Goal: Task Accomplishment & Management: Manage account settings

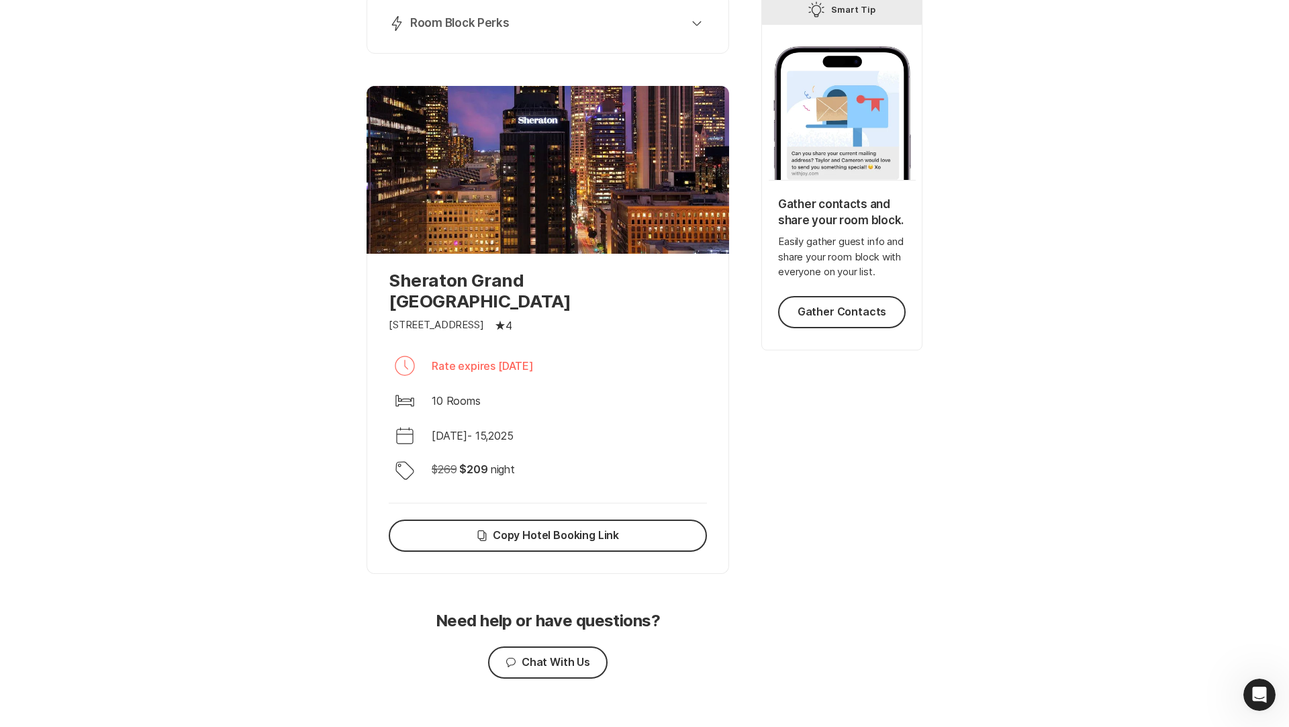
scroll to position [644, 0]
click at [577, 169] on div at bounding box center [548, 170] width 363 height 168
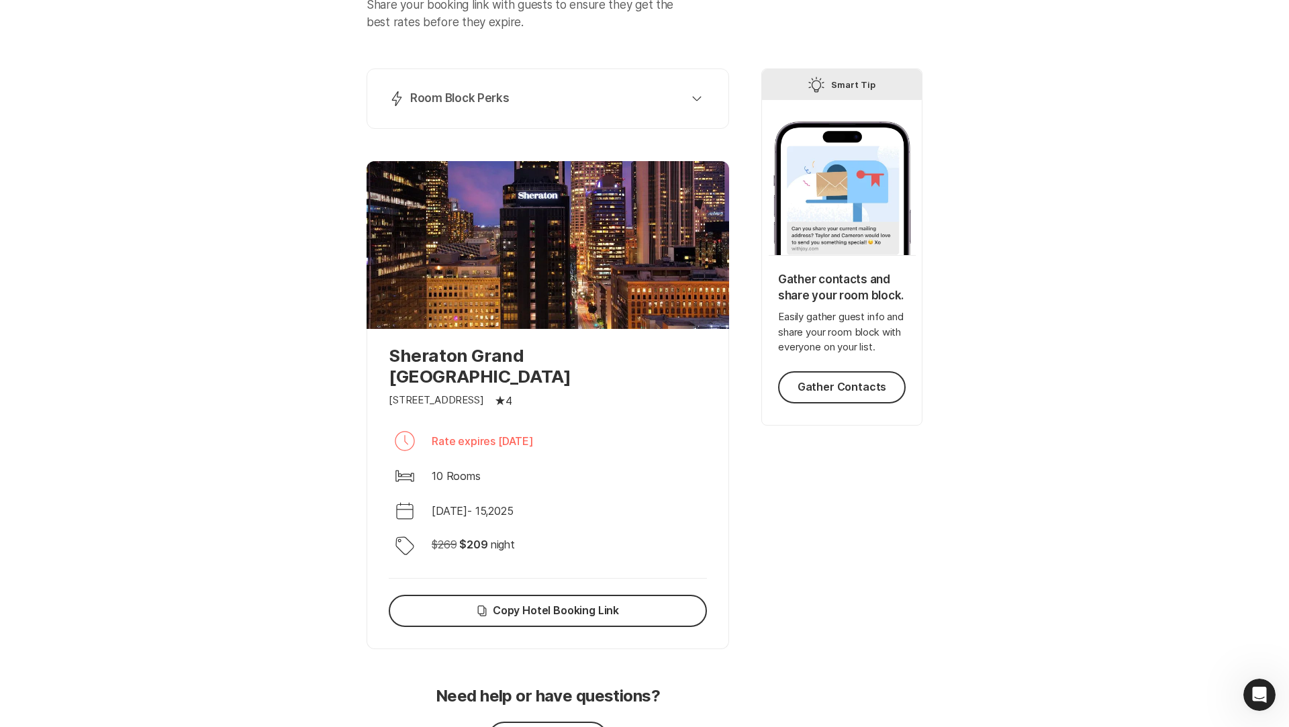
scroll to position [0, 0]
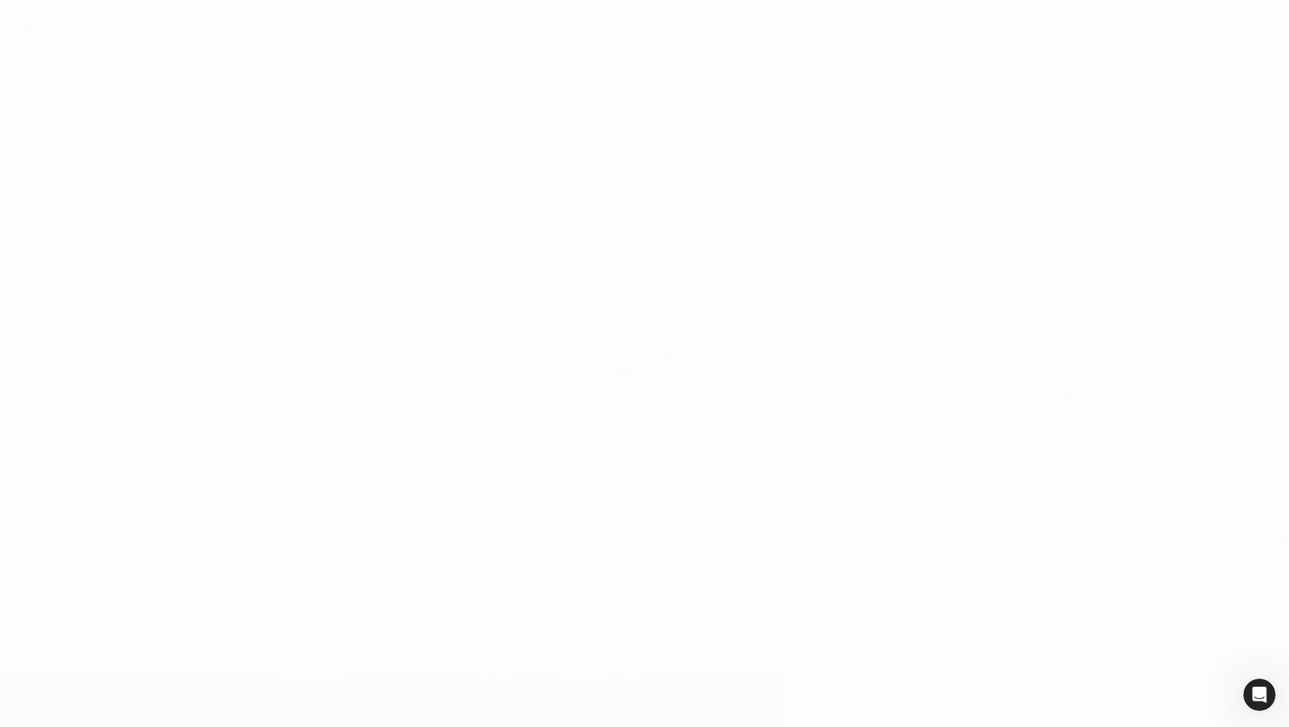
scroll to position [2588, 0]
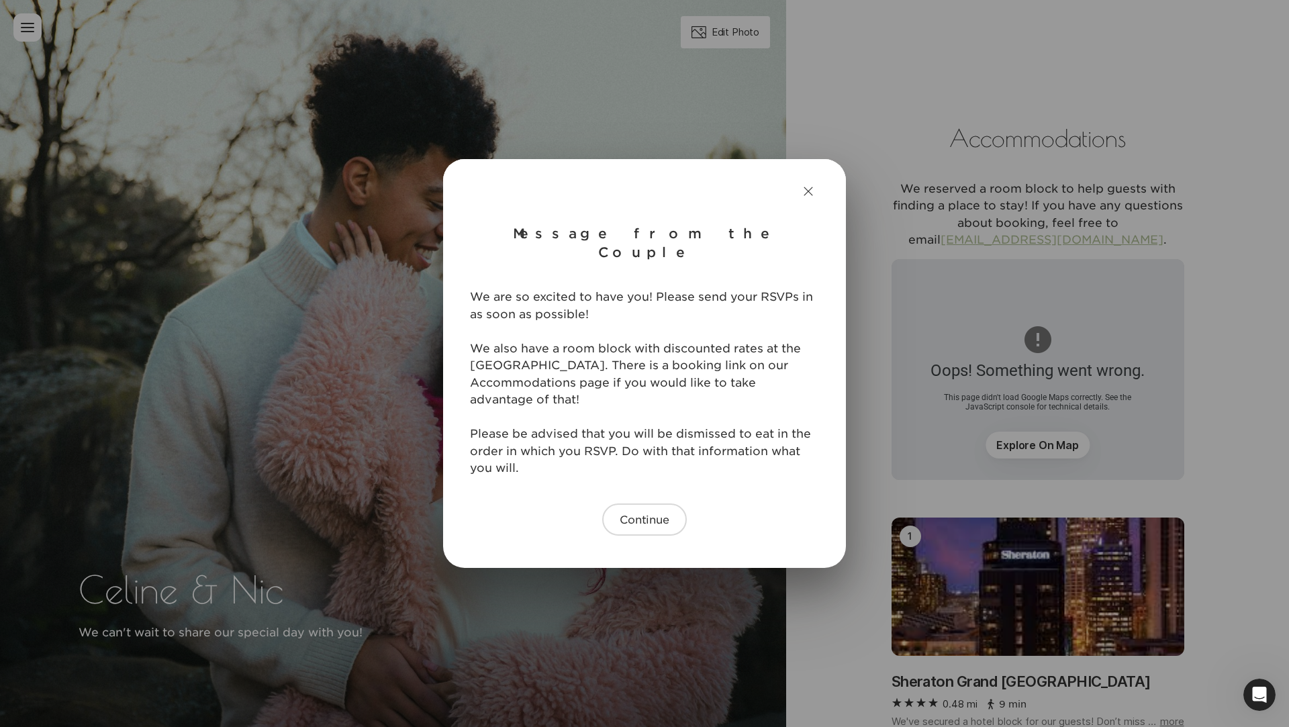
click at [794, 214] on header at bounding box center [644, 191] width 403 height 64
click at [810, 199] on icon "Close" at bounding box center [808, 191] width 16 height 16
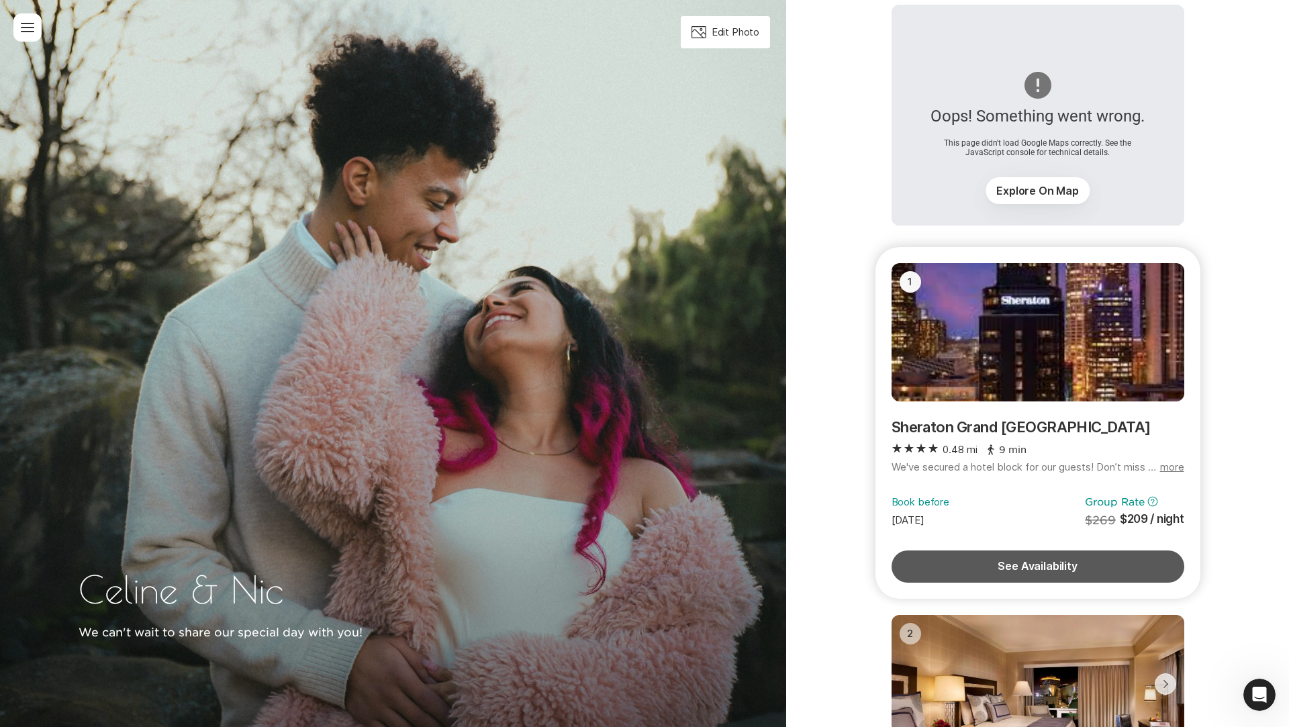
scroll to position [2844, 0]
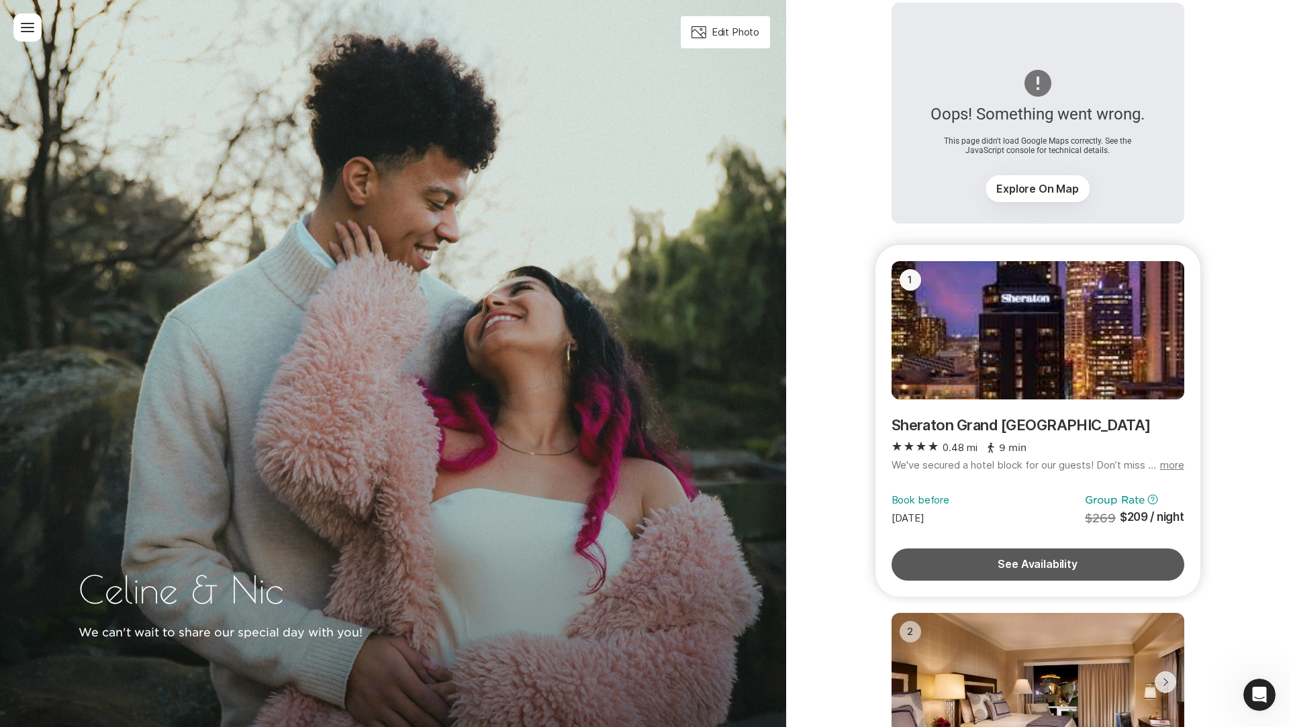
click at [1002, 549] on button "See Availability" at bounding box center [1038, 565] width 293 height 32
